Goal: Register for event/course

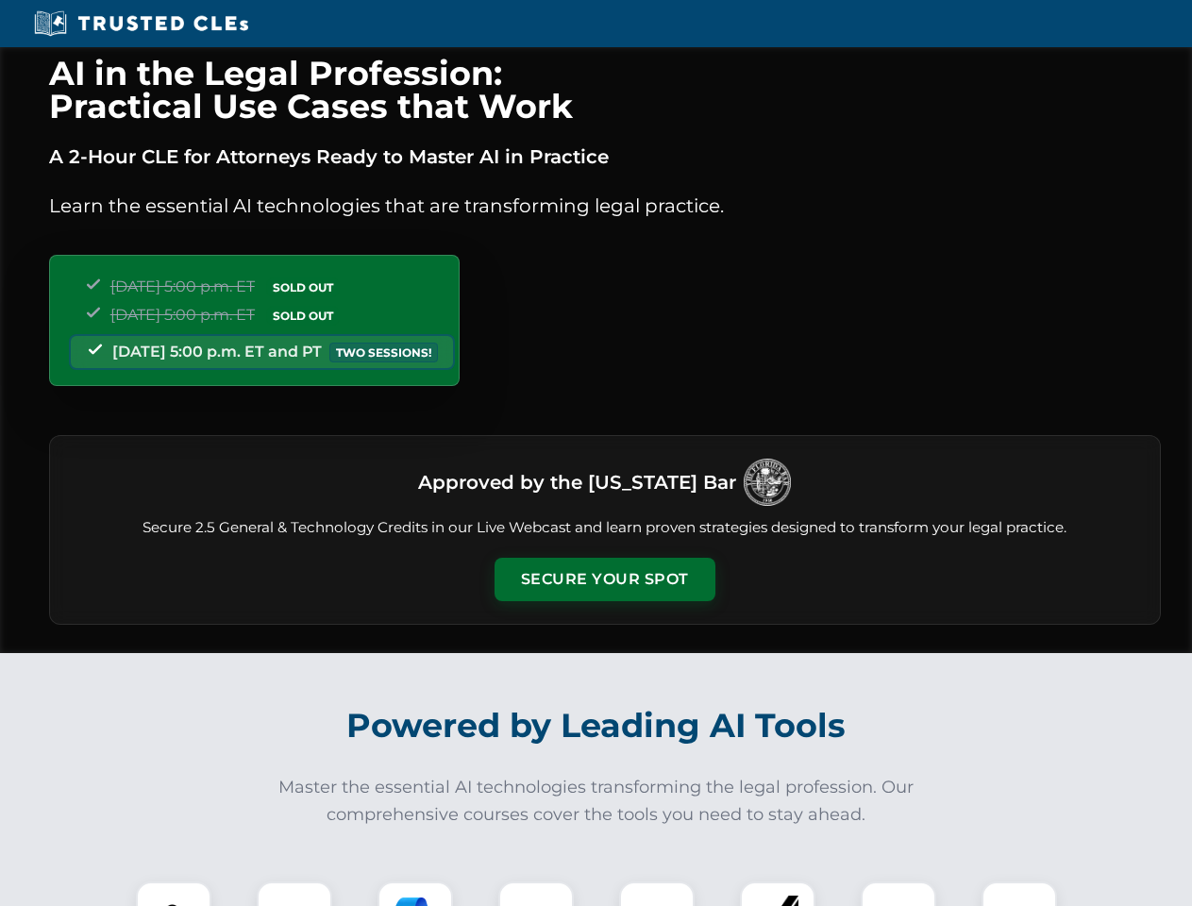
click at [604, 580] on button "Secure Your Spot" at bounding box center [605, 579] width 221 height 43
click at [174, 894] on img at bounding box center [173, 919] width 55 height 55
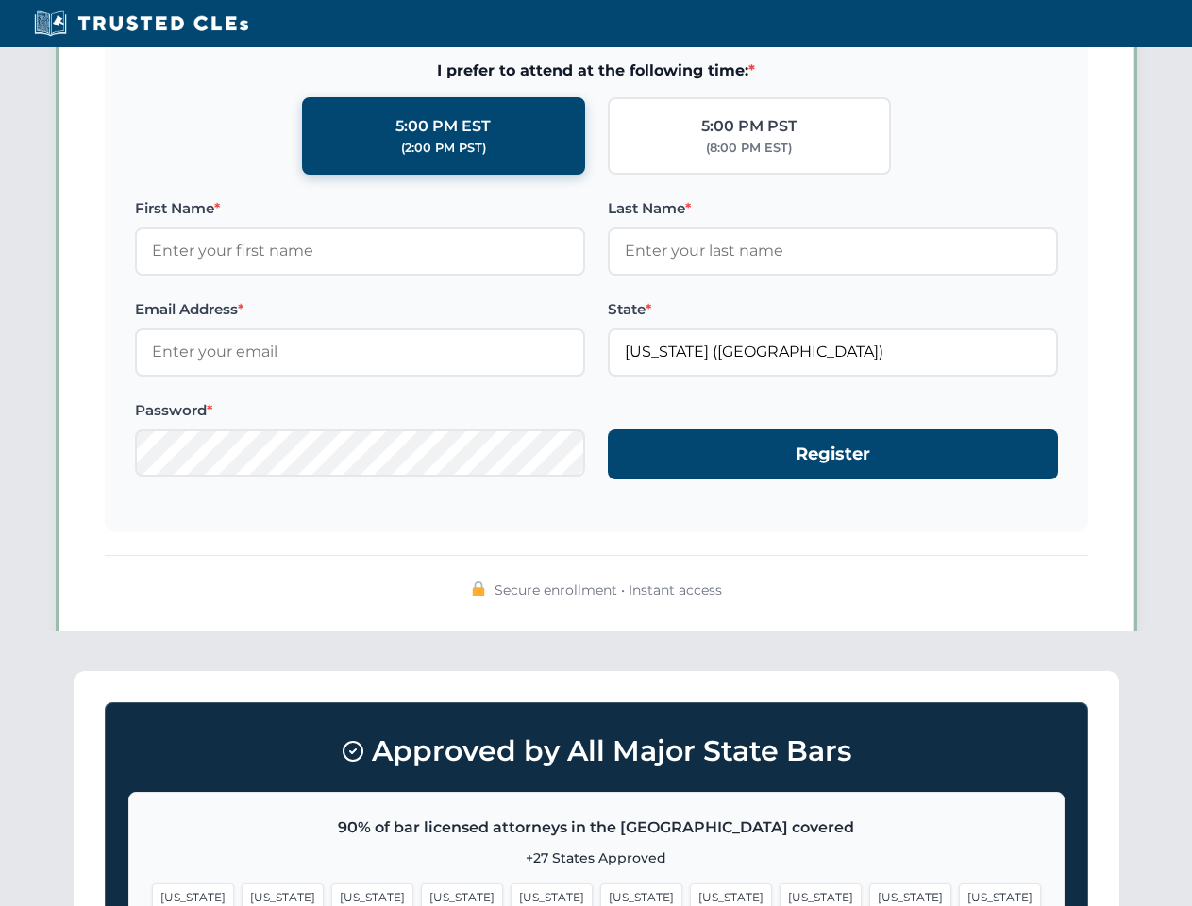
click at [690, 894] on span "[US_STATE]" at bounding box center [731, 897] width 82 height 27
click at [869, 894] on span "[US_STATE]" at bounding box center [910, 897] width 82 height 27
